Goal: Information Seeking & Learning: Learn about a topic

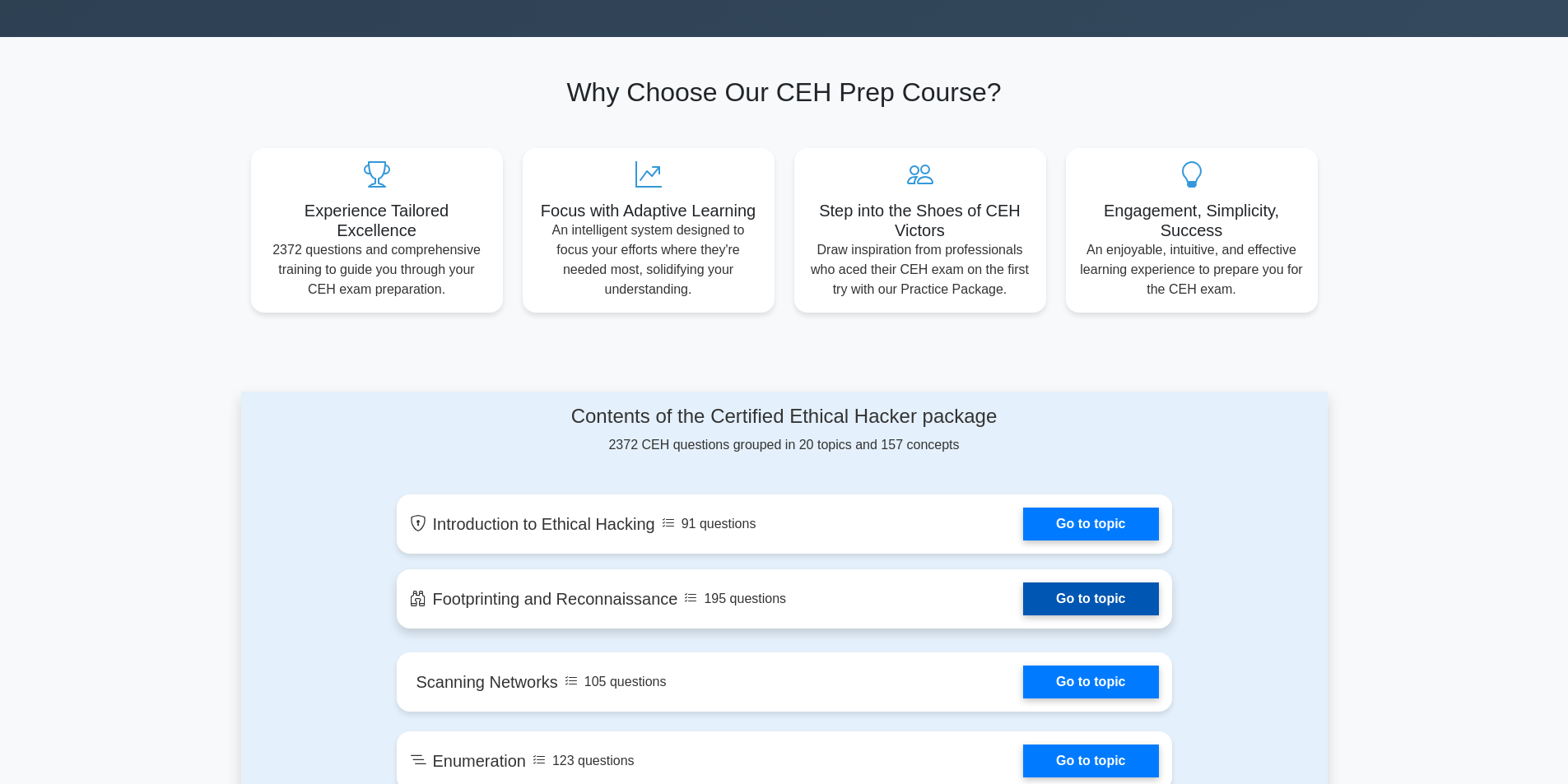
scroll to position [494, 0]
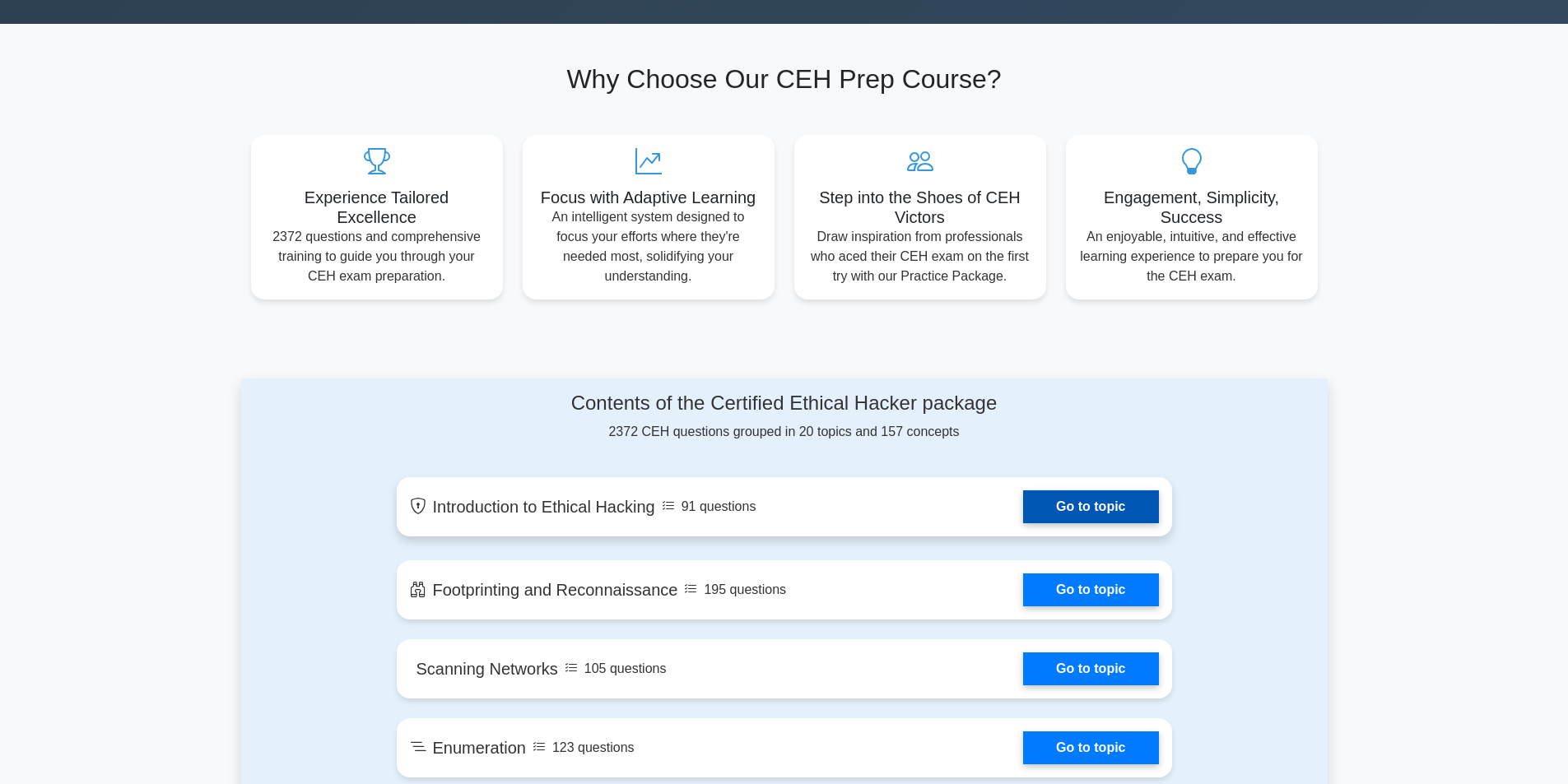
click at [1100, 511] on link "Go to topic" at bounding box center [1091, 507] width 135 height 33
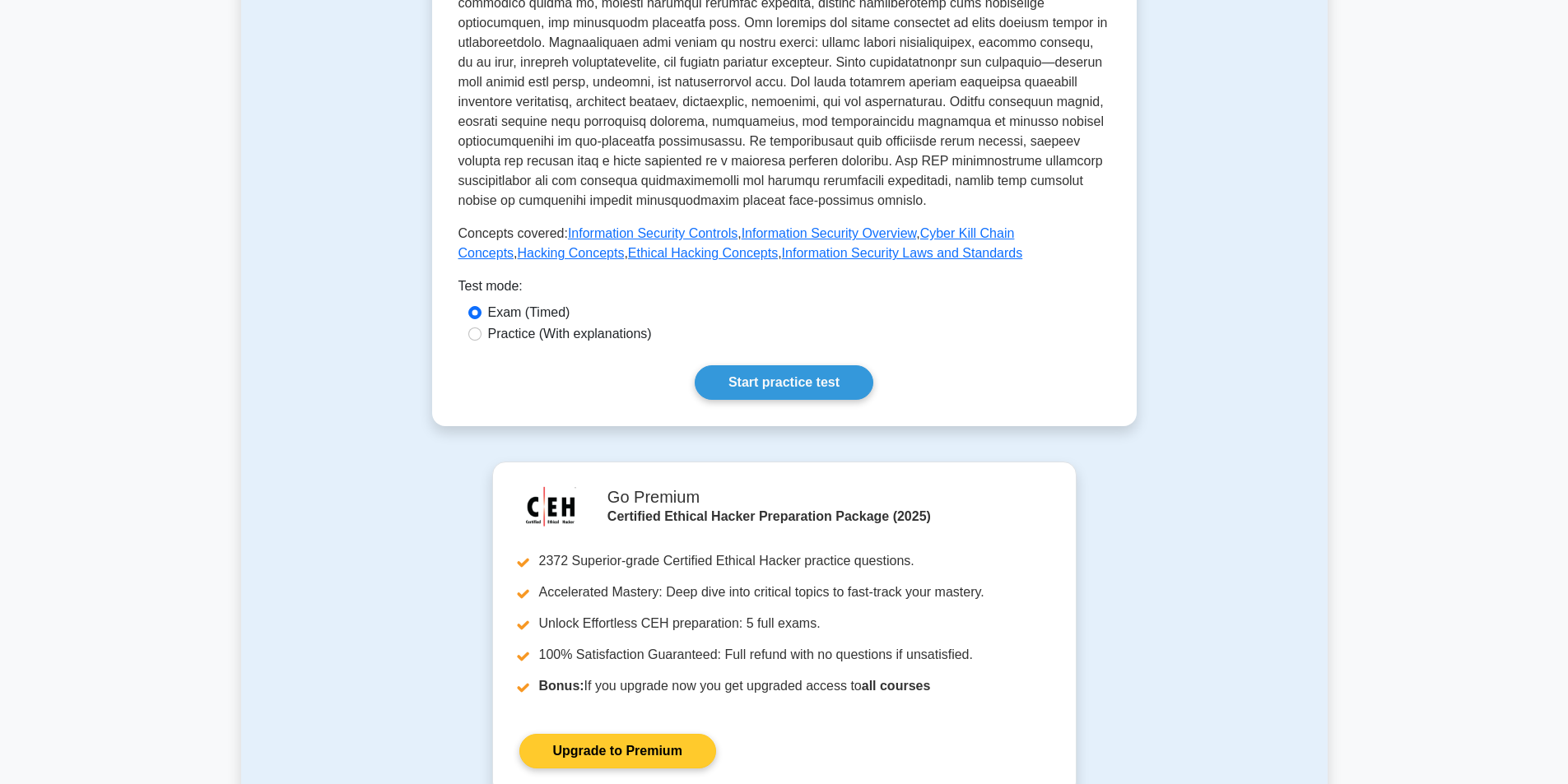
scroll to position [576, 0]
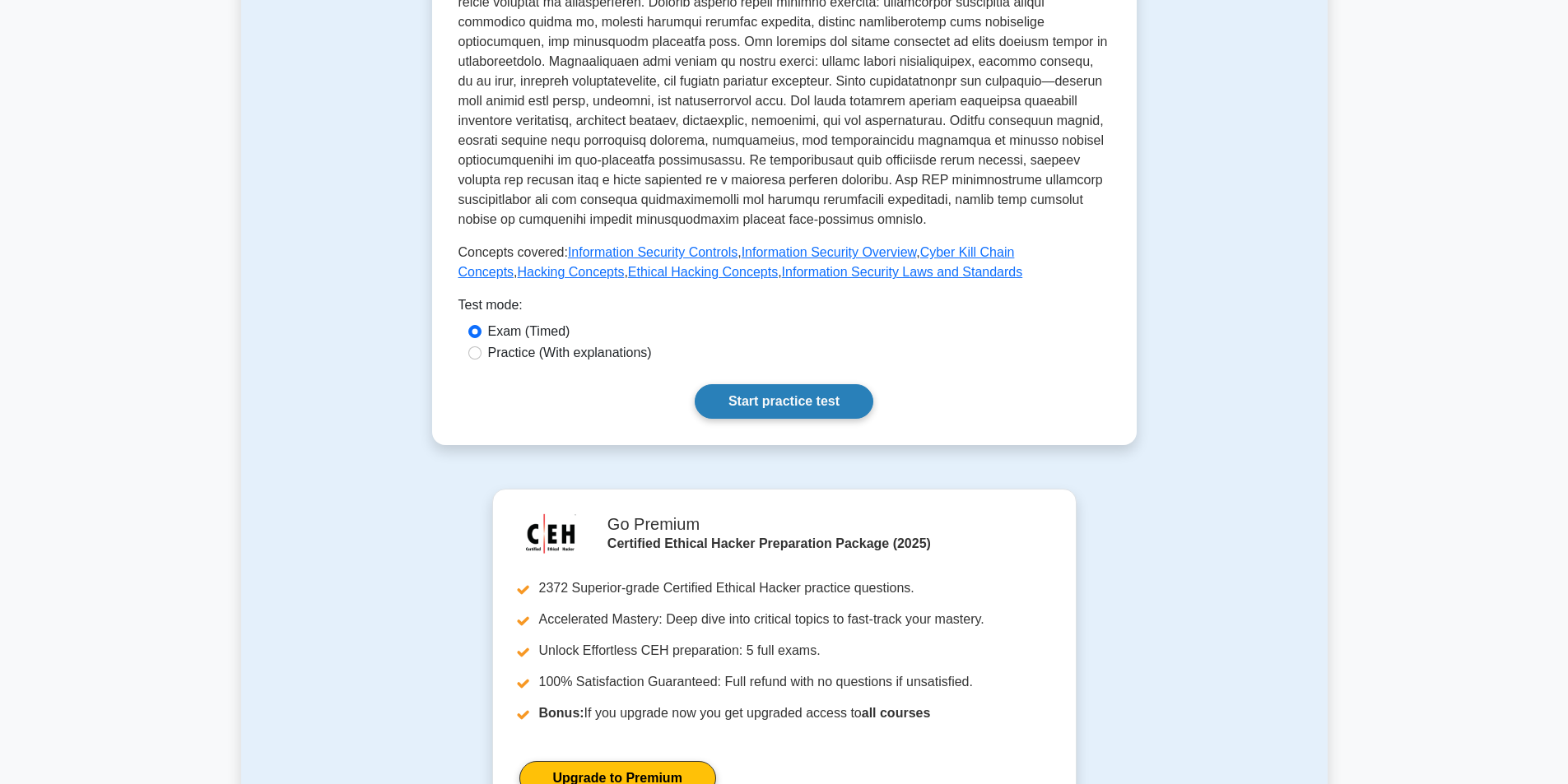
click at [796, 386] on link "Start practice test" at bounding box center [784, 402] width 178 height 35
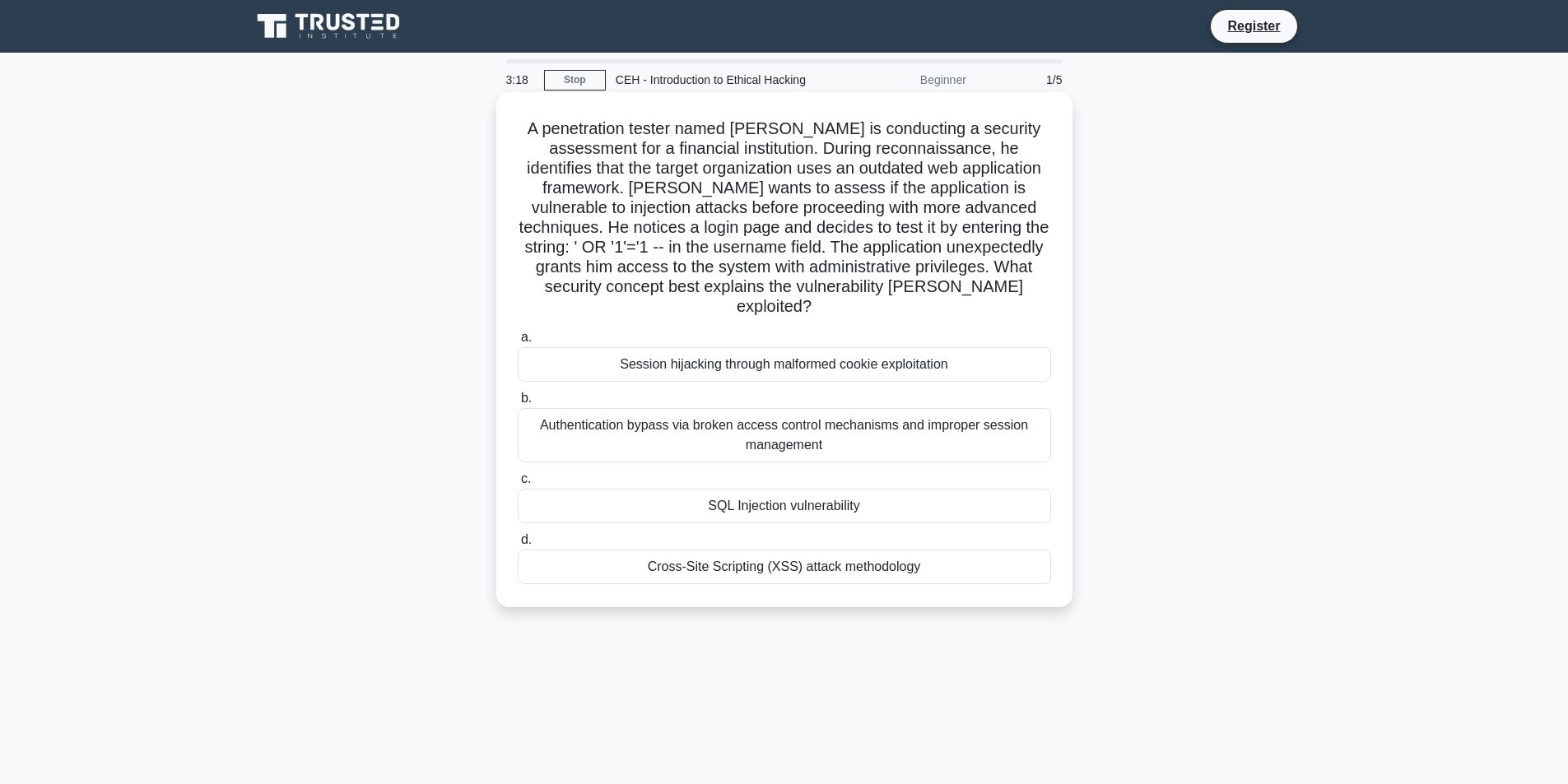
click at [810, 419] on div "Authentication bypass via broken access control mechanisms and improper session…" at bounding box center [785, 435] width 534 height 55
click at [518, 404] on input "b. Authentication bypass via broken access control mechanisms and improper sess…" at bounding box center [518, 399] width 0 height 11
